Goal: Navigation & Orientation: Find specific page/section

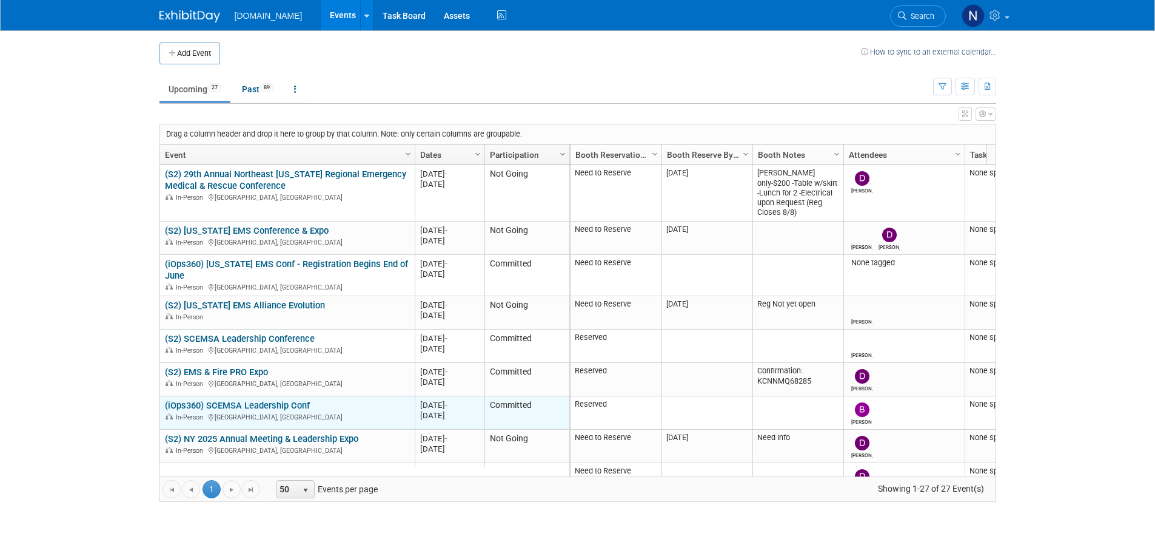
scroll to position [146, 0]
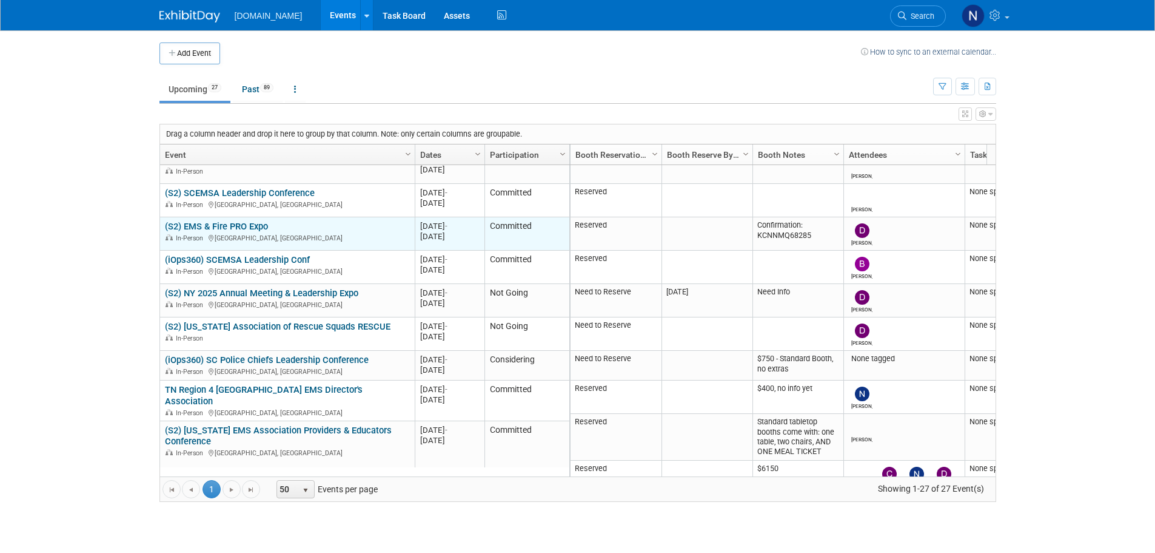
click at [247, 226] on link "(S2) EMS & Fire PRO Expo" at bounding box center [216, 226] width 103 height 11
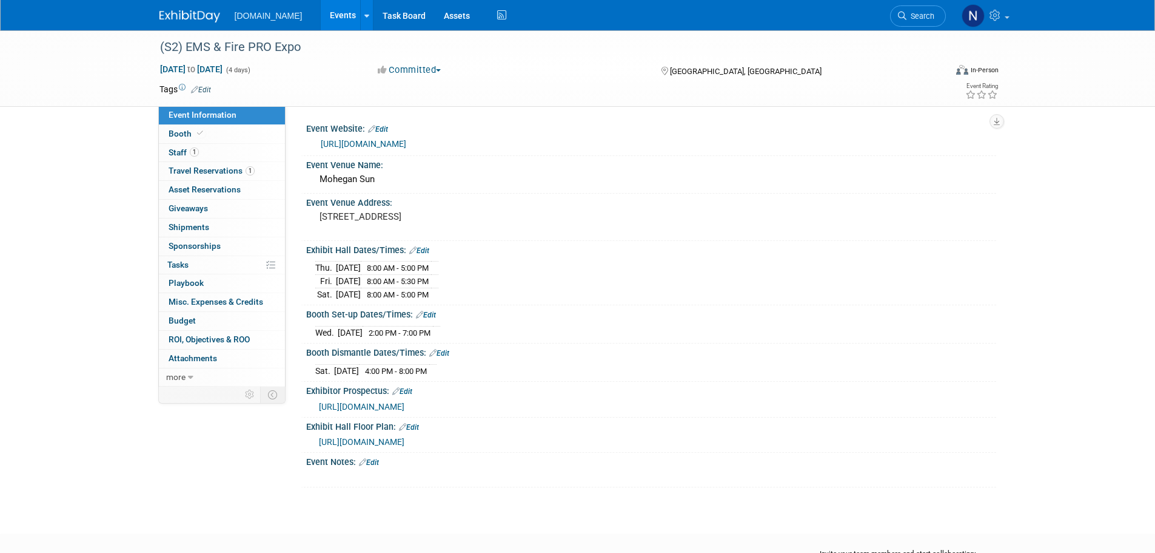
click at [393, 445] on span "[URL][DOMAIN_NAME]" at bounding box center [362, 442] width 86 height 10
click at [325, 23] on link "Events" at bounding box center [343, 15] width 44 height 30
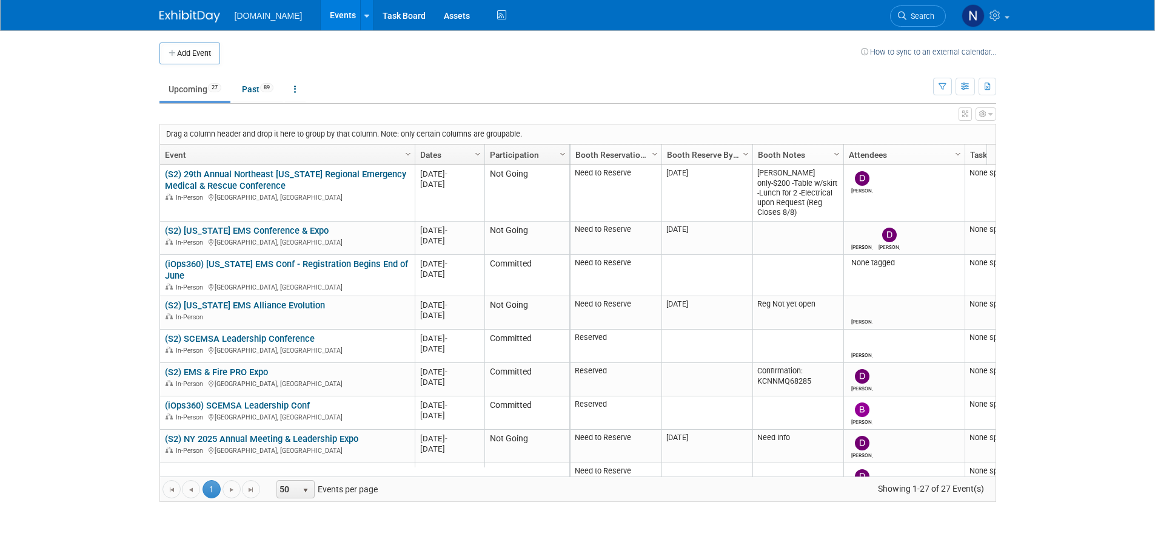
click at [846, 12] on div "[DOMAIN_NAME] Events Add Event Bulk Upload Events Shareable Event Boards Recent…" at bounding box center [578, 15] width 837 height 30
